Goal: Task Accomplishment & Management: Use online tool/utility

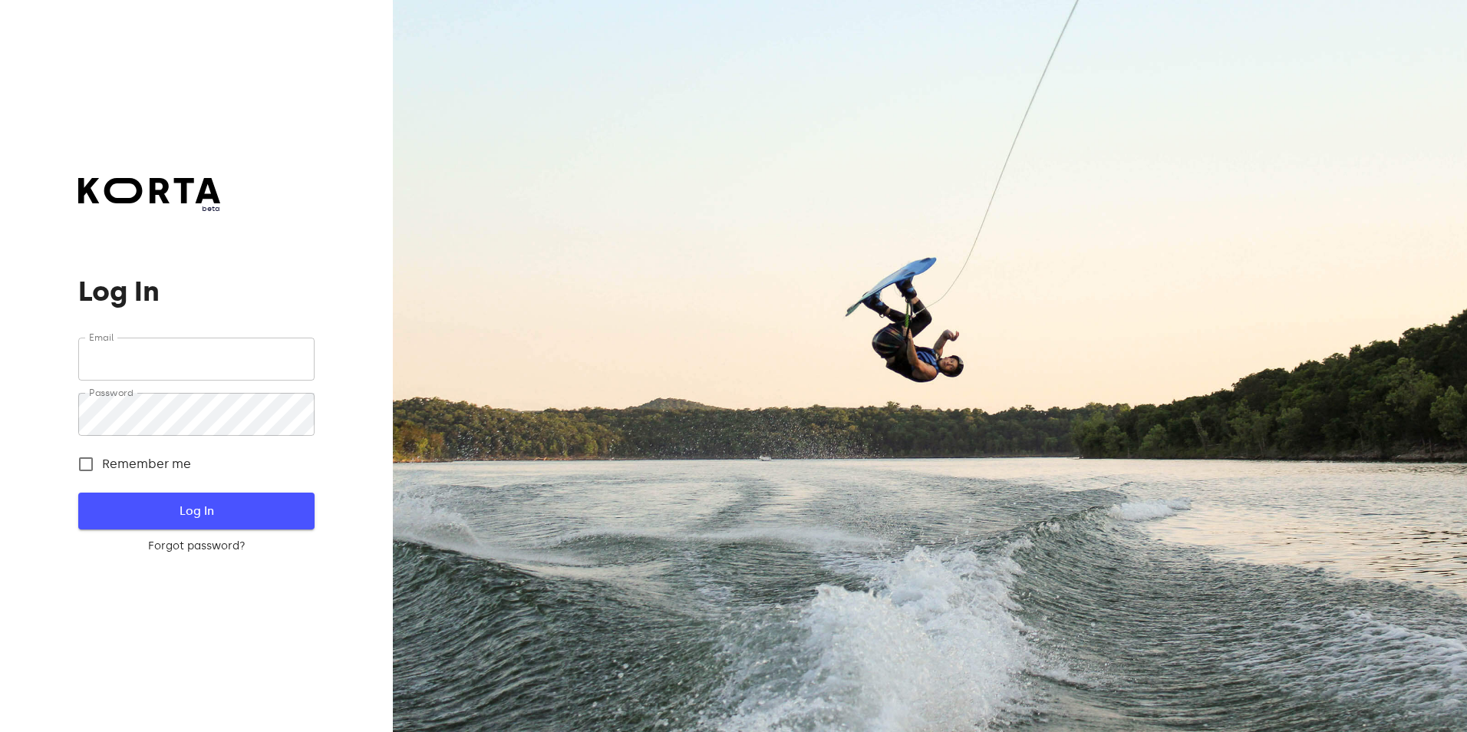
type input "[EMAIL_ADDRESS][DOMAIN_NAME]"
click at [142, 502] on span "Log In" at bounding box center [196, 511] width 186 height 20
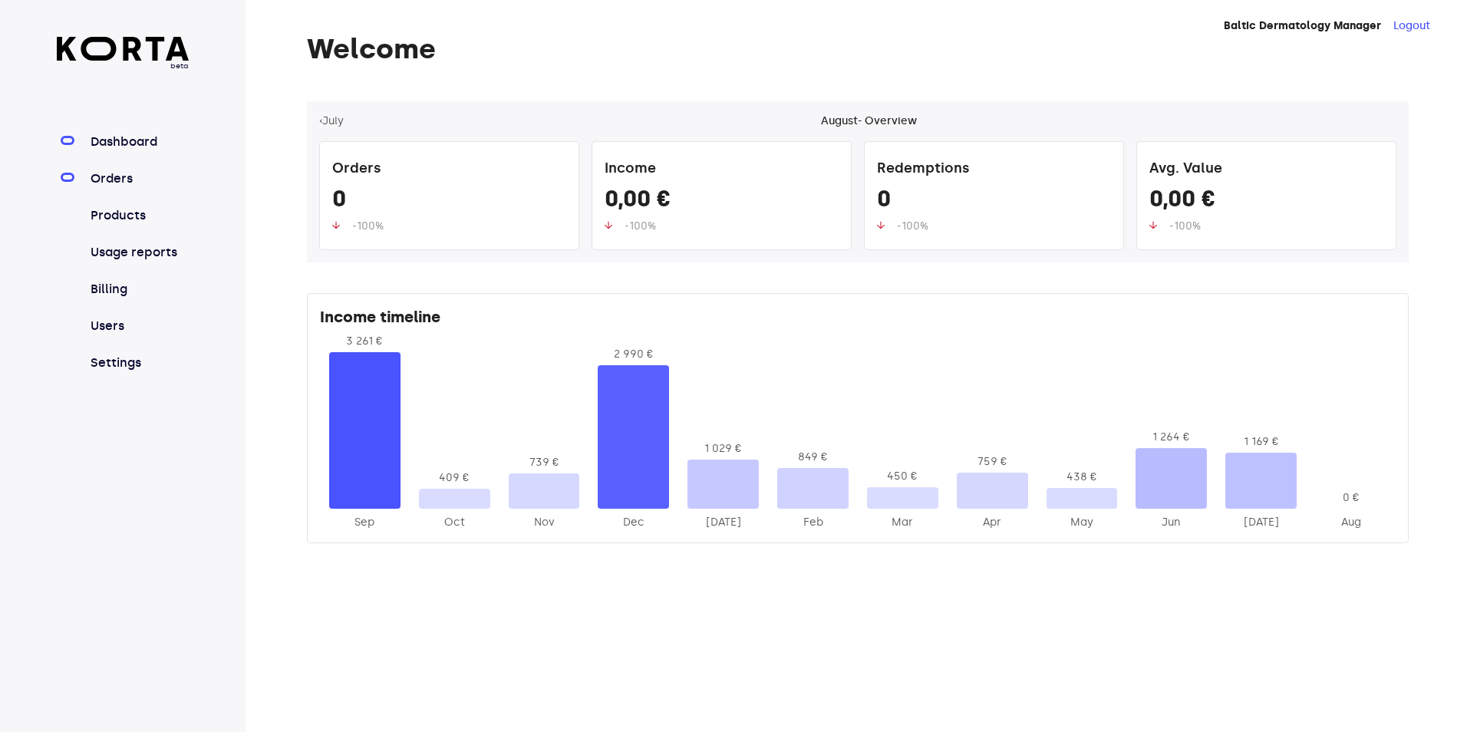
click at [125, 179] on link "Orders" at bounding box center [138, 179] width 102 height 18
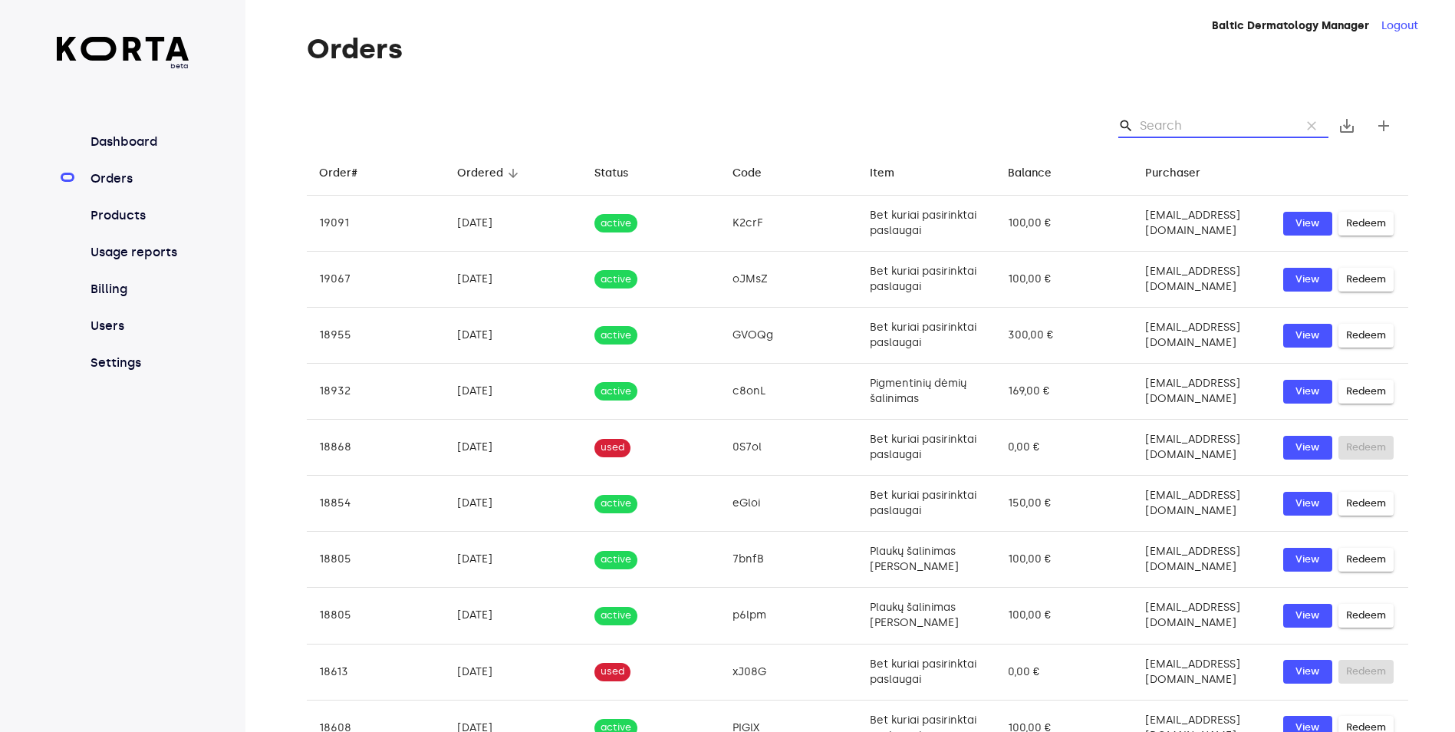
click at [1160, 127] on input "Search" at bounding box center [1214, 126] width 149 height 25
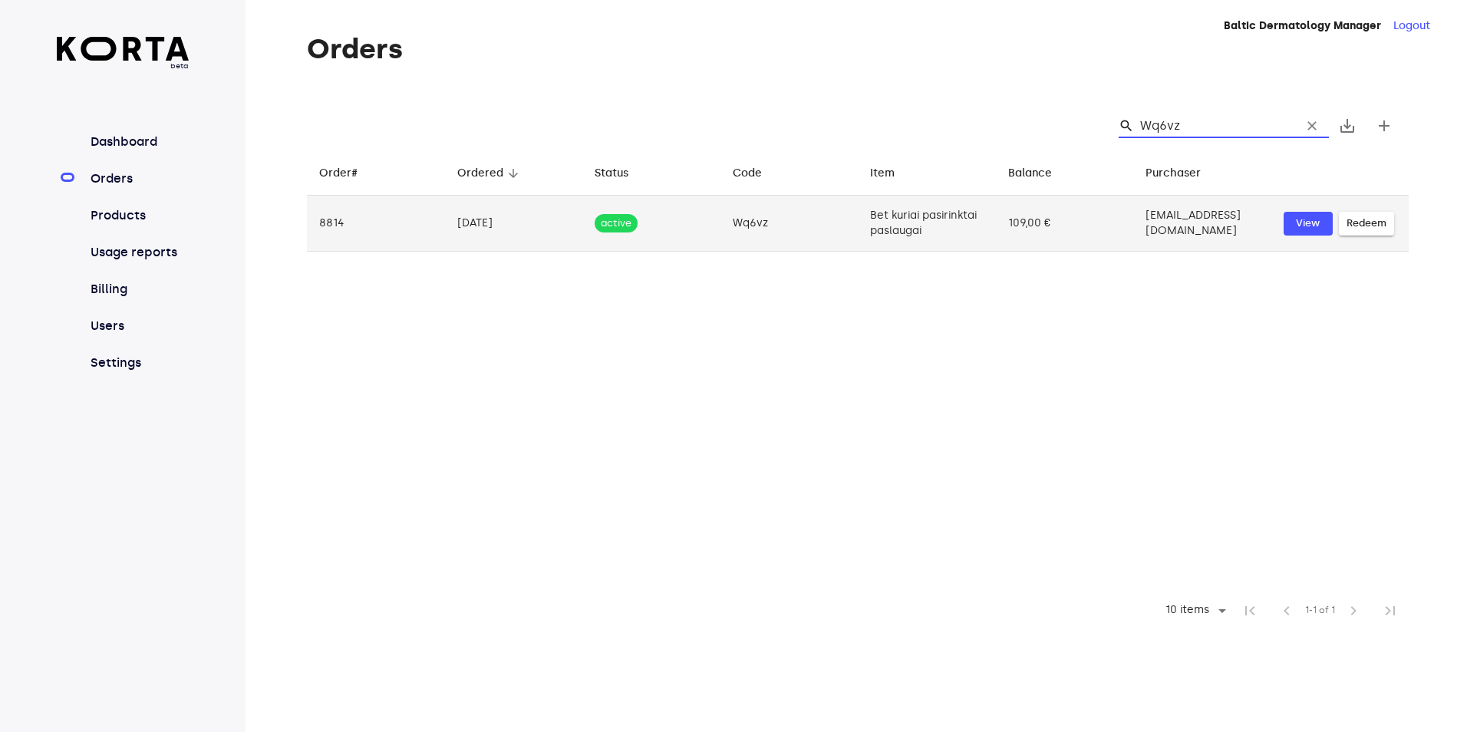
type input "Wq6vz"
click at [1358, 226] on span "Redeem" at bounding box center [1366, 224] width 40 height 18
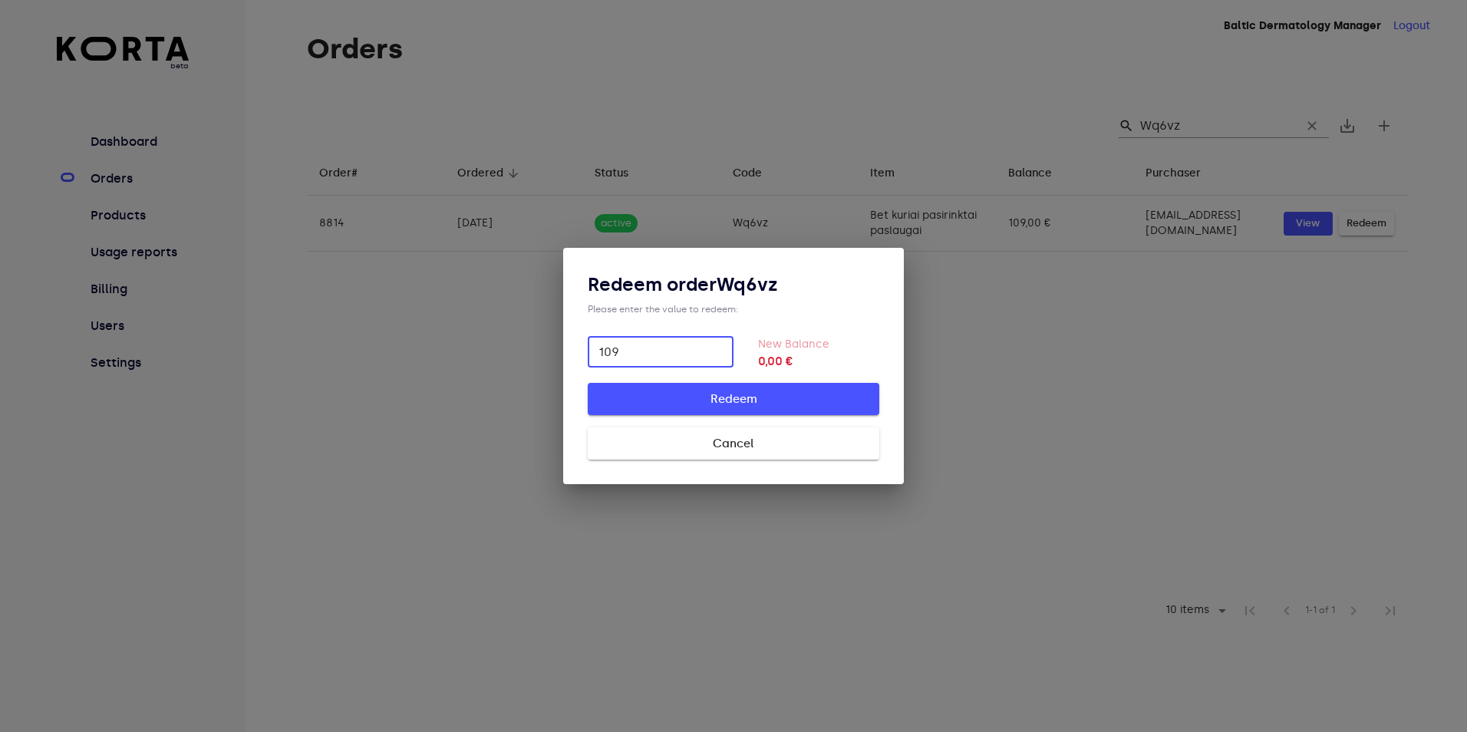
type input "109"
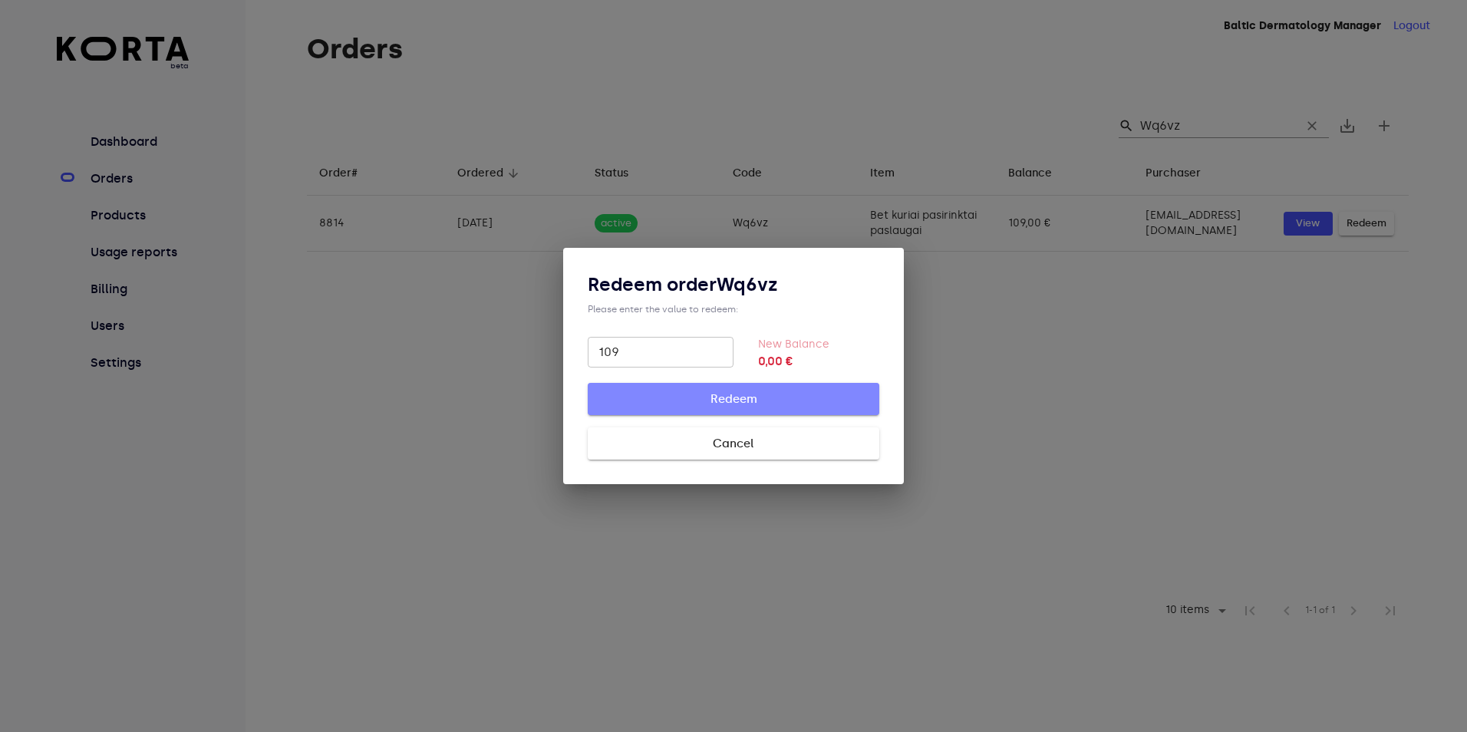
click at [749, 396] on span "Redeem" at bounding box center [733, 399] width 242 height 20
